Goal: Task Accomplishment & Management: Complete application form

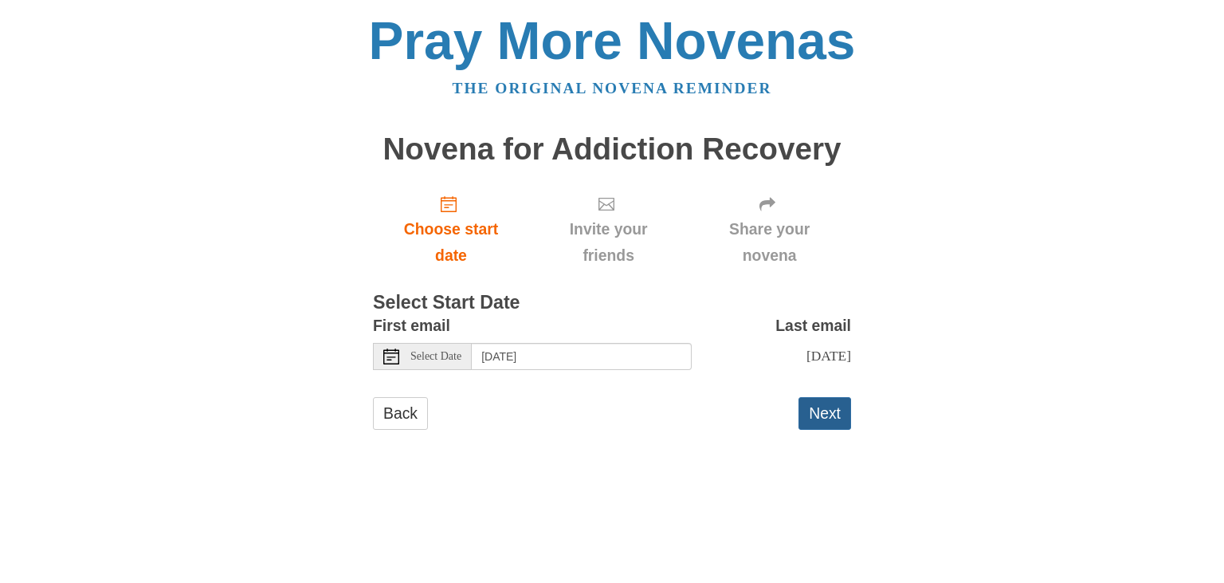
click at [831, 417] on button "Next" at bounding box center [824, 413] width 53 height 33
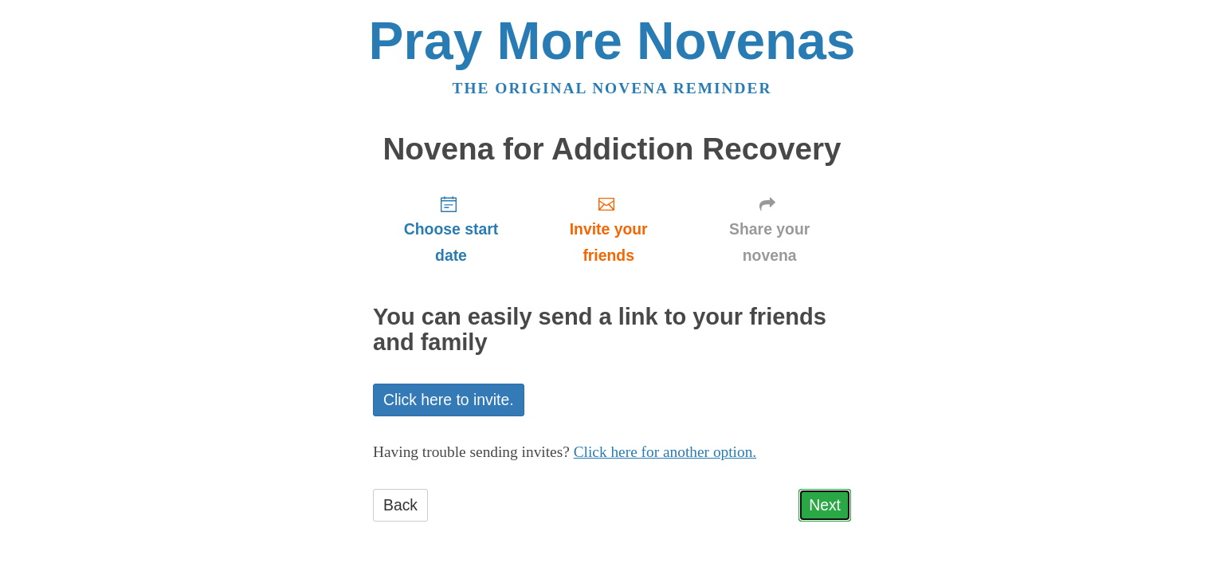
click at [818, 512] on link "Next" at bounding box center [824, 504] width 53 height 33
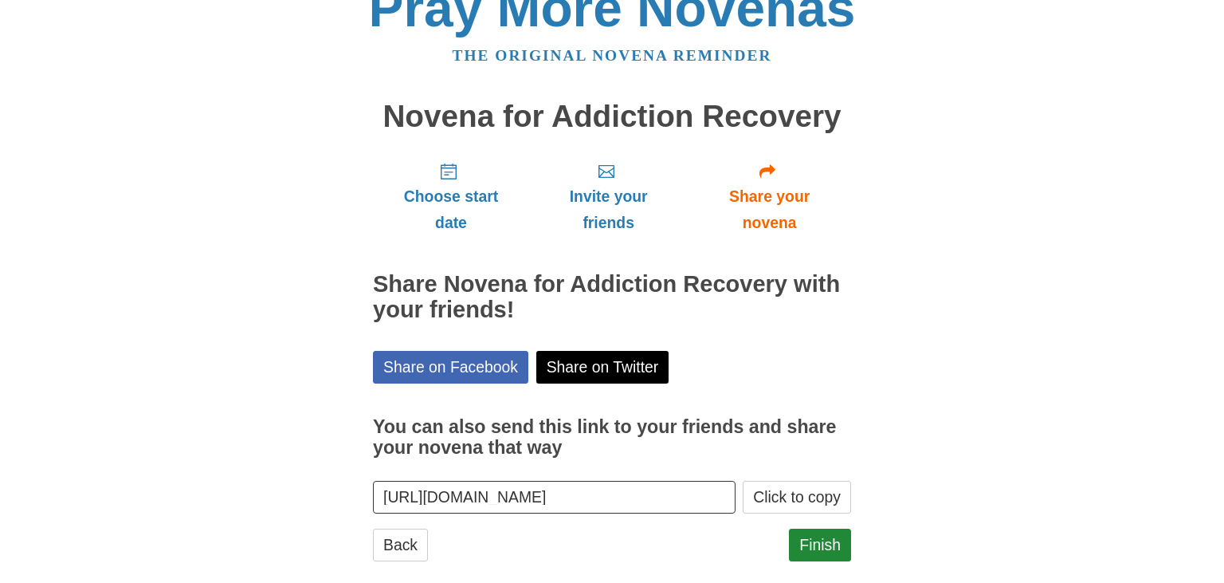
scroll to position [57, 0]
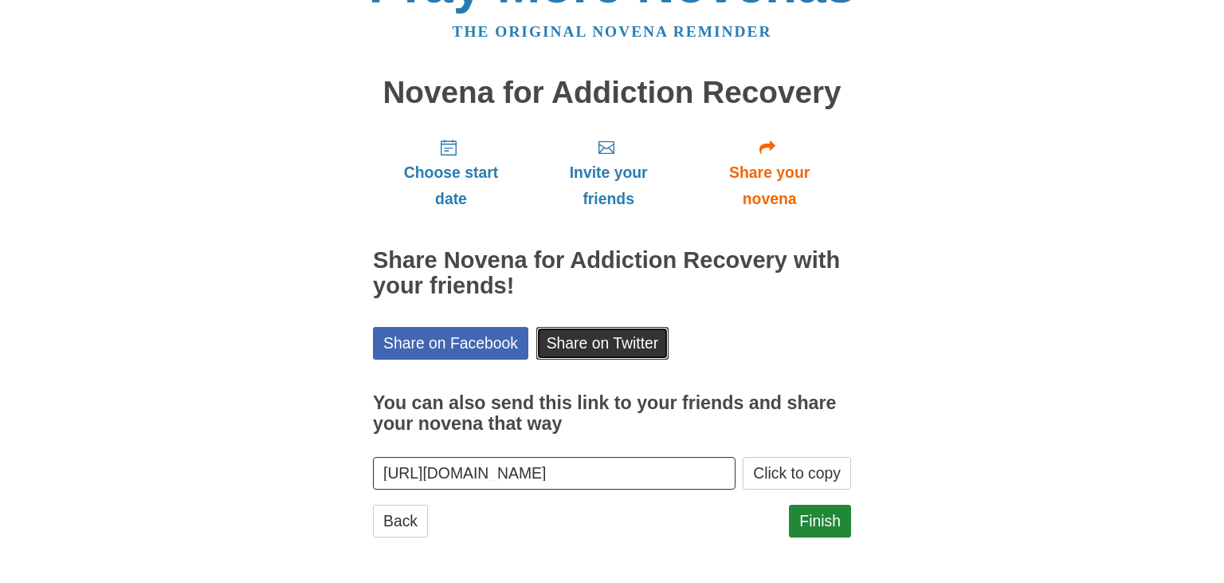
click at [614, 343] on link "Share on Twitter" at bounding box center [602, 343] width 133 height 33
click at [808, 518] on link "Finish" at bounding box center [820, 520] width 62 height 33
